Goal: Information Seeking & Learning: Find specific fact

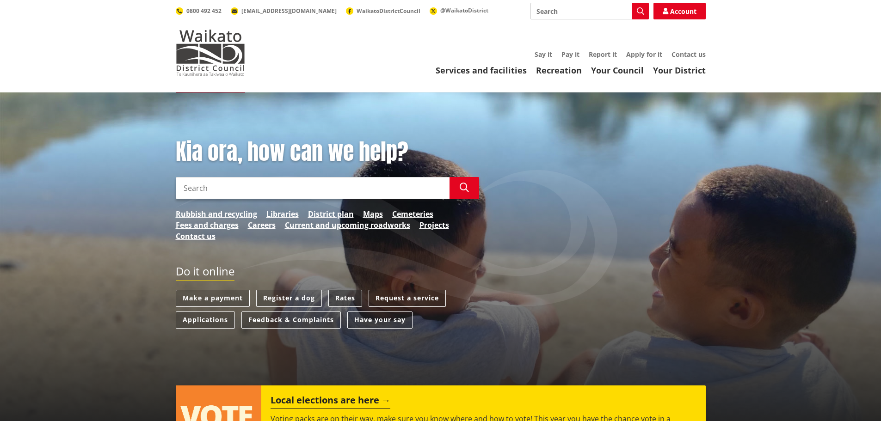
click at [352, 295] on link "Rates" at bounding box center [345, 298] width 34 height 17
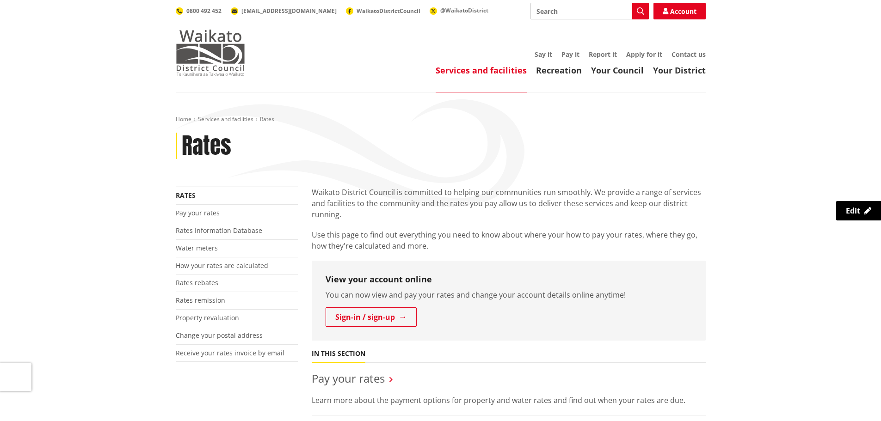
click at [239, 57] on img at bounding box center [210, 53] width 69 height 46
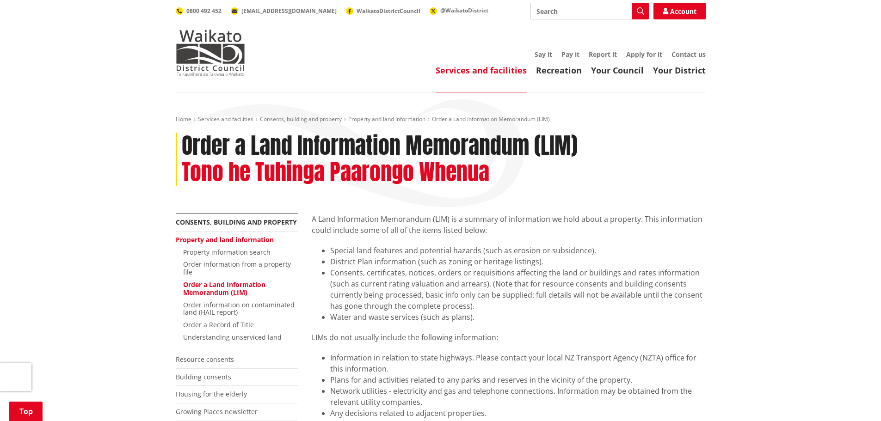
scroll to position [231, 0]
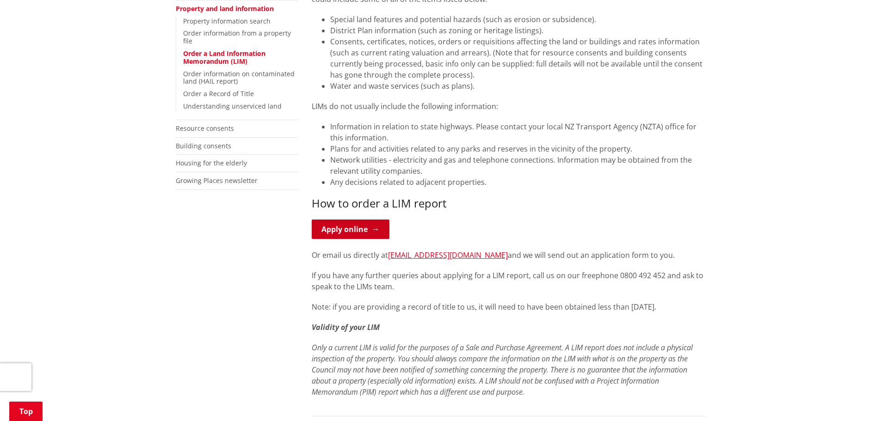
click at [360, 233] on link "Apply online" at bounding box center [351, 229] width 78 height 19
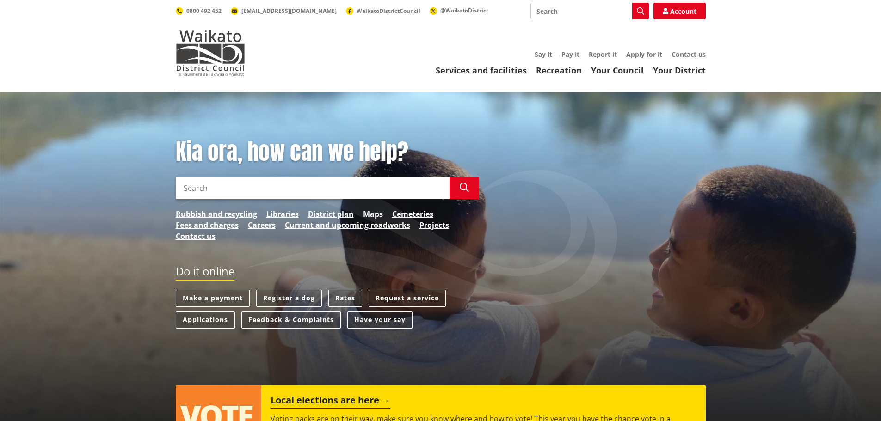
click at [368, 211] on link "Maps" at bounding box center [373, 213] width 20 height 11
click at [348, 294] on link "Rates" at bounding box center [345, 298] width 34 height 17
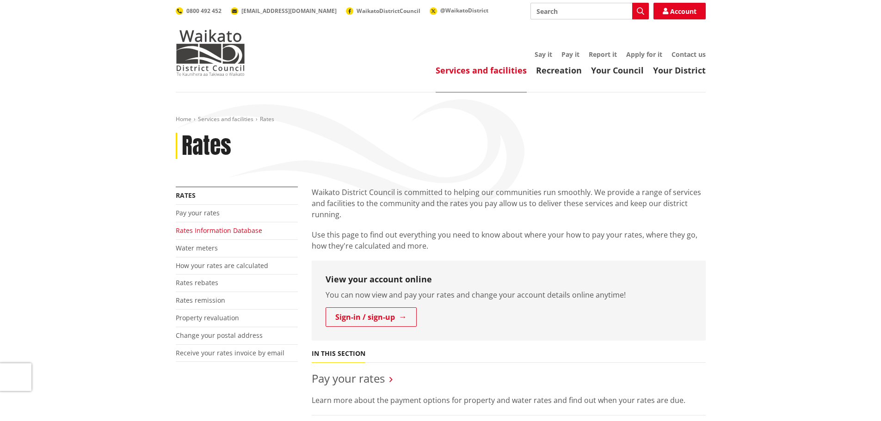
click at [224, 232] on link "Rates Information Database" at bounding box center [219, 230] width 86 height 9
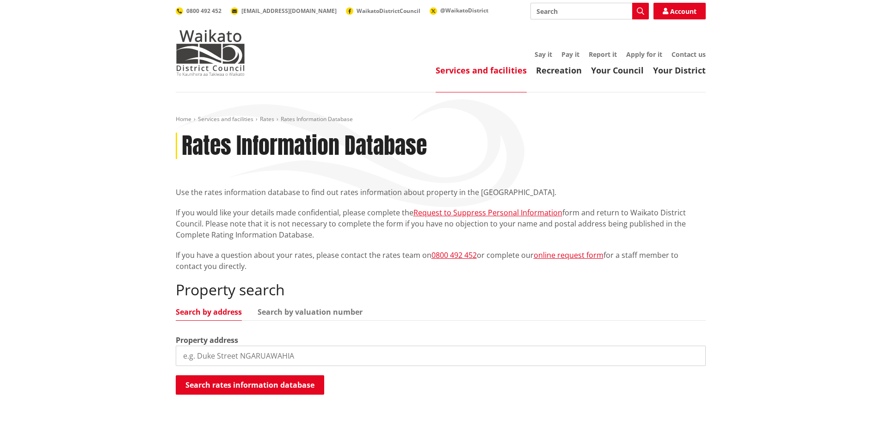
click at [285, 347] on input "search" at bounding box center [441, 356] width 530 height 20
type input "[STREET_ADDRESS]"
click at [288, 386] on button "Search rates information database" at bounding box center [250, 384] width 148 height 19
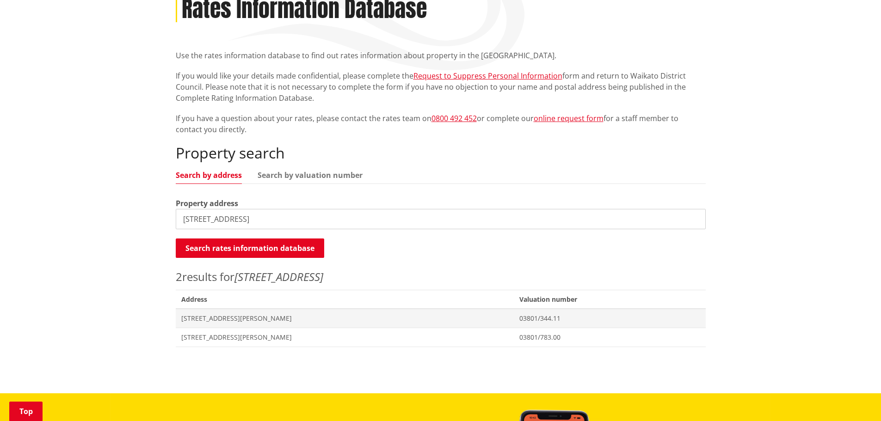
scroll to position [139, 0]
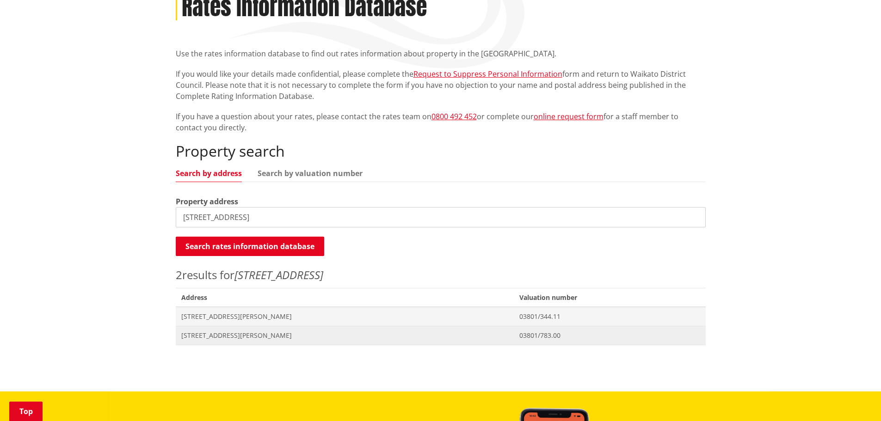
click at [257, 336] on span "[STREET_ADDRESS][PERSON_NAME]" at bounding box center [344, 335] width 327 height 9
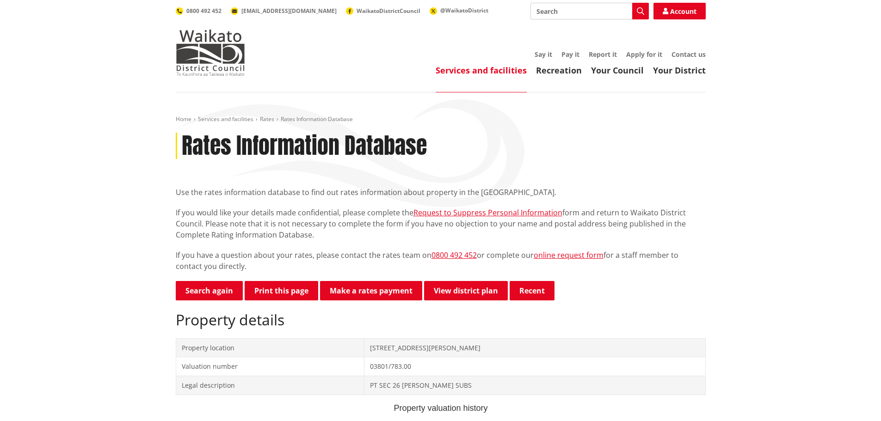
click at [295, 291] on button "Print this page" at bounding box center [281, 290] width 73 height 19
